Goal: Task Accomplishment & Management: Manage account settings

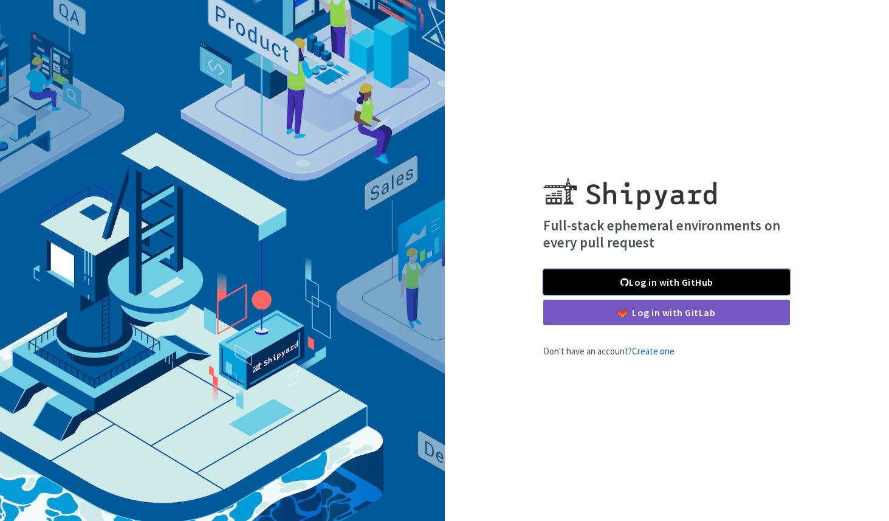
click at [608, 278] on link "Log in with GitHub" at bounding box center [666, 282] width 247 height 26
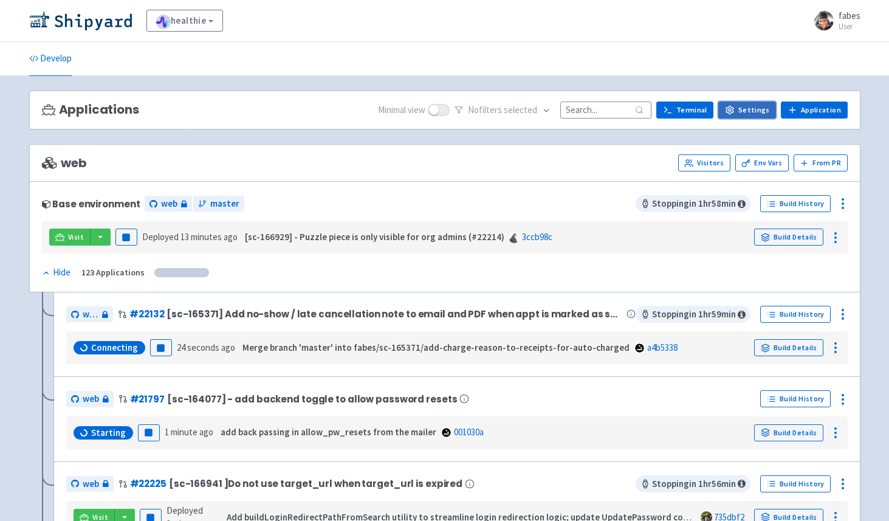
click at [734, 108] on icon at bounding box center [730, 110] width 10 height 10
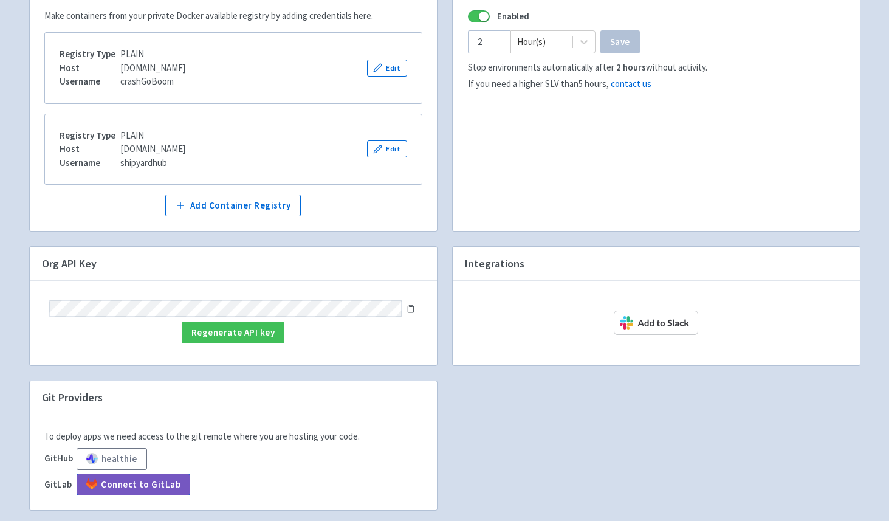
scroll to position [219, 0]
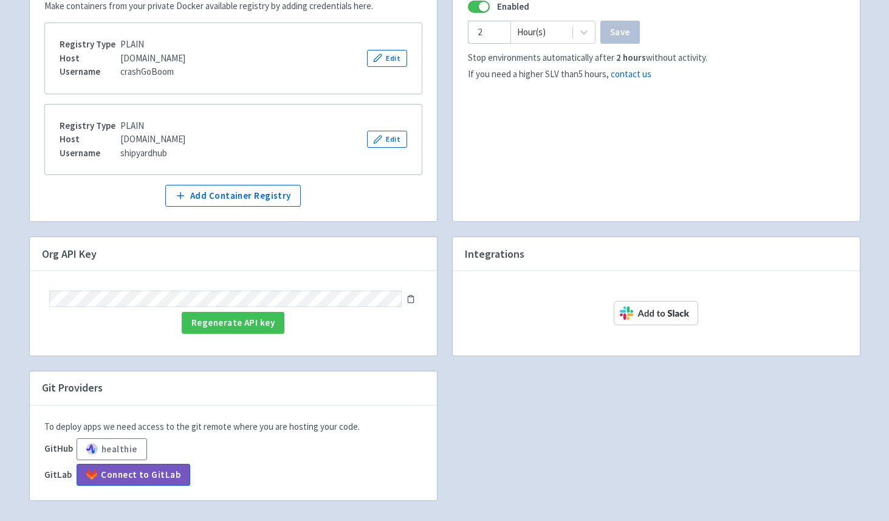
click at [410, 297] on icon at bounding box center [410, 299] width 9 height 9
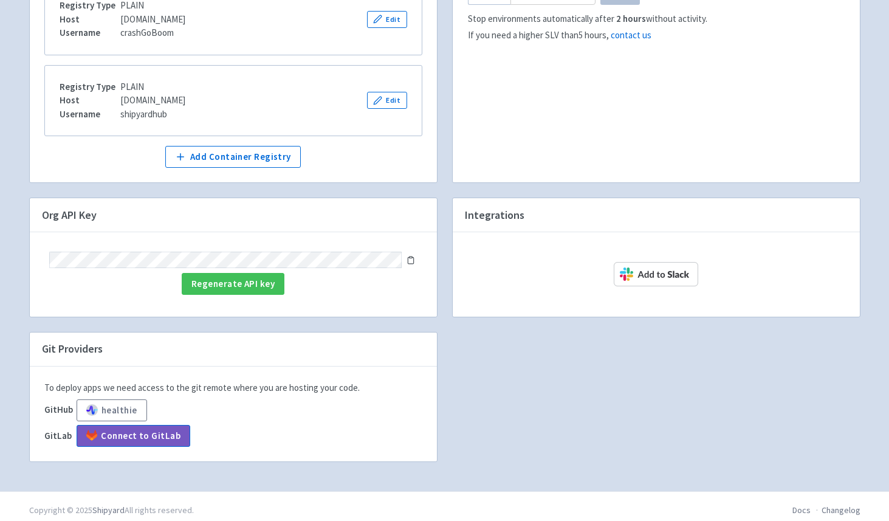
scroll to position [265, 0]
